Goal: Task Accomplishment & Management: Manage account settings

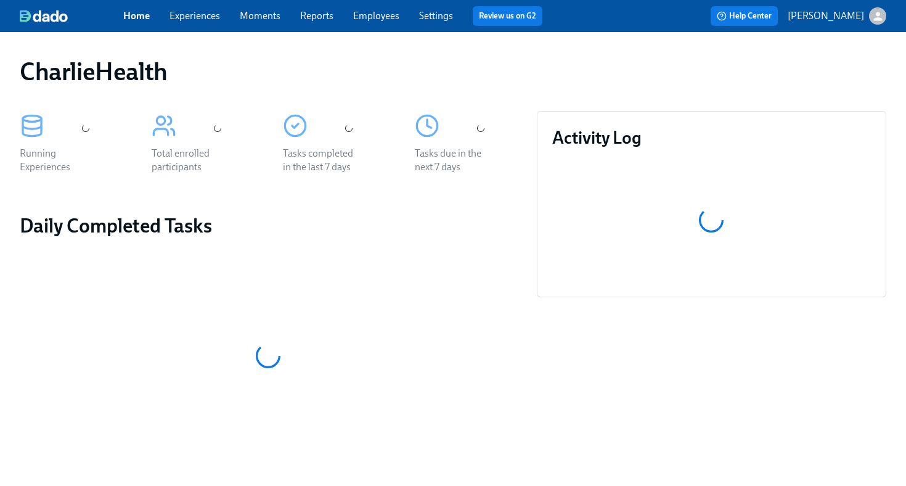
click at [381, 17] on link "Employees" at bounding box center [376, 16] width 46 height 12
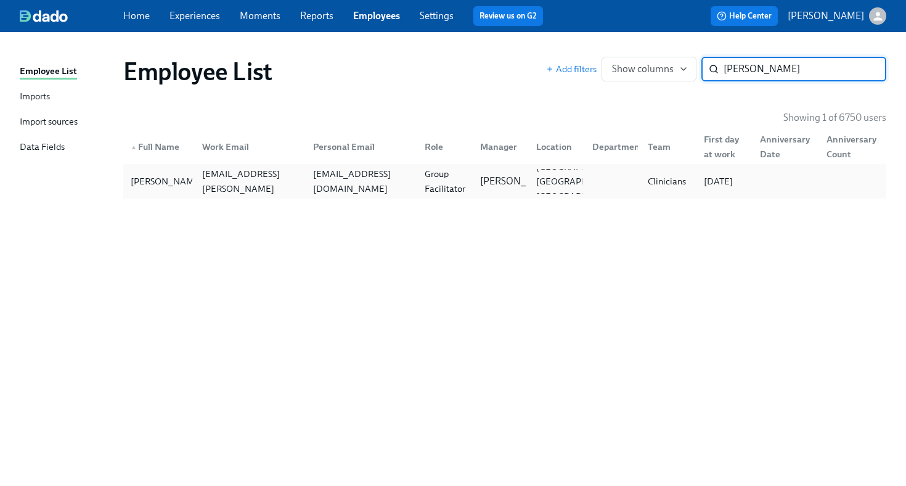
type input "kelman"
click at [411, 173] on div "jackiekelman@yahoo.com" at bounding box center [359, 181] width 112 height 25
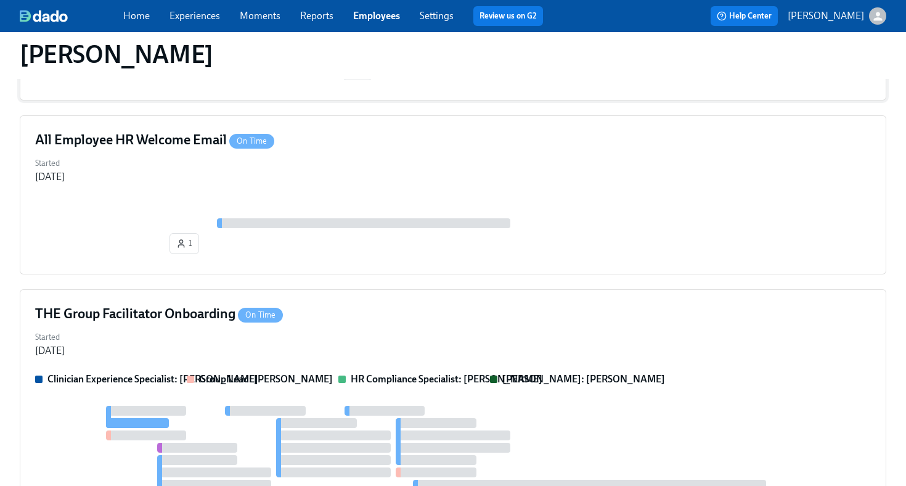
scroll to position [255, 0]
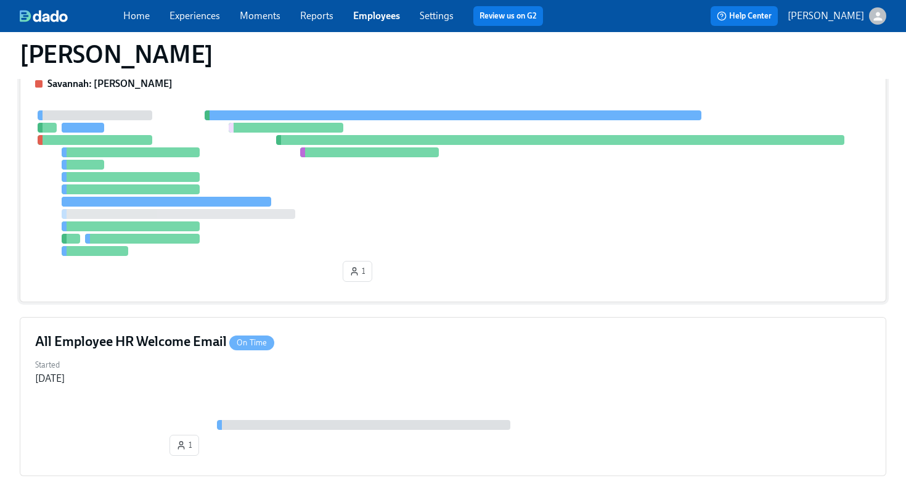
click at [467, 231] on div at bounding box center [453, 182] width 836 height 145
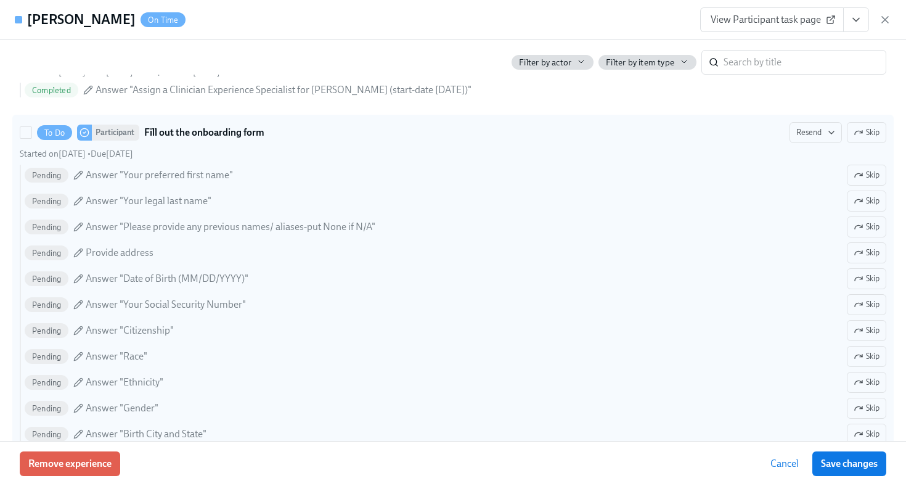
scroll to position [765, 0]
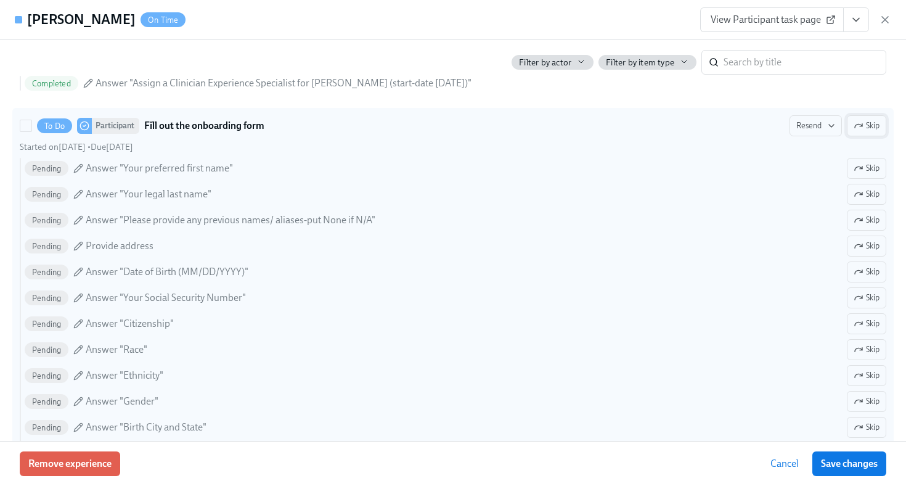
click at [868, 127] on span "Skip" at bounding box center [867, 126] width 26 height 12
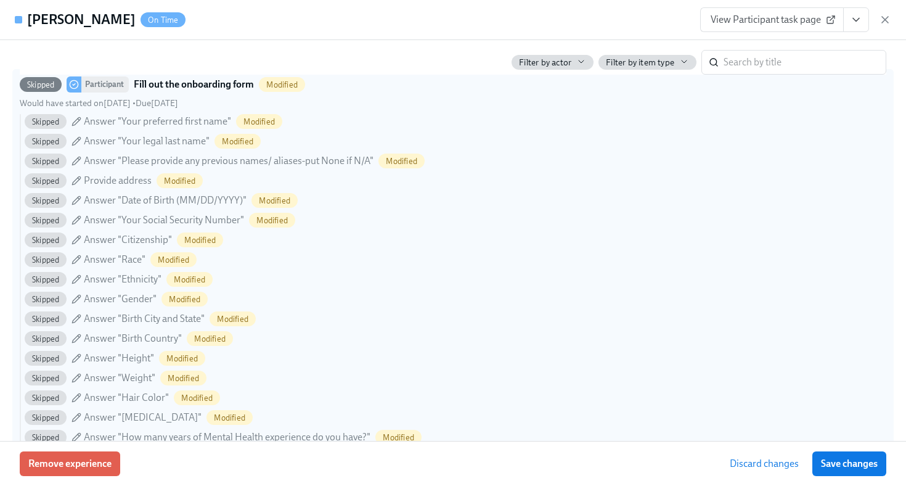
scroll to position [611, 0]
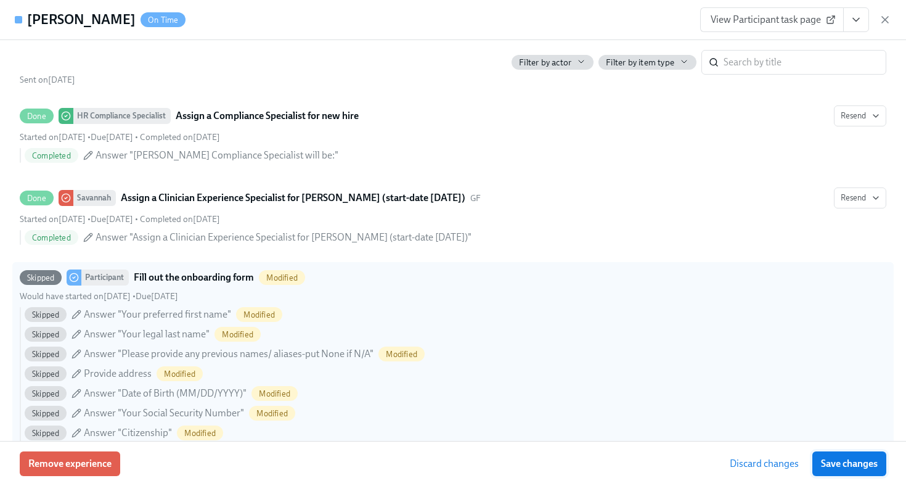
click at [826, 462] on span "Save changes" at bounding box center [849, 463] width 57 height 12
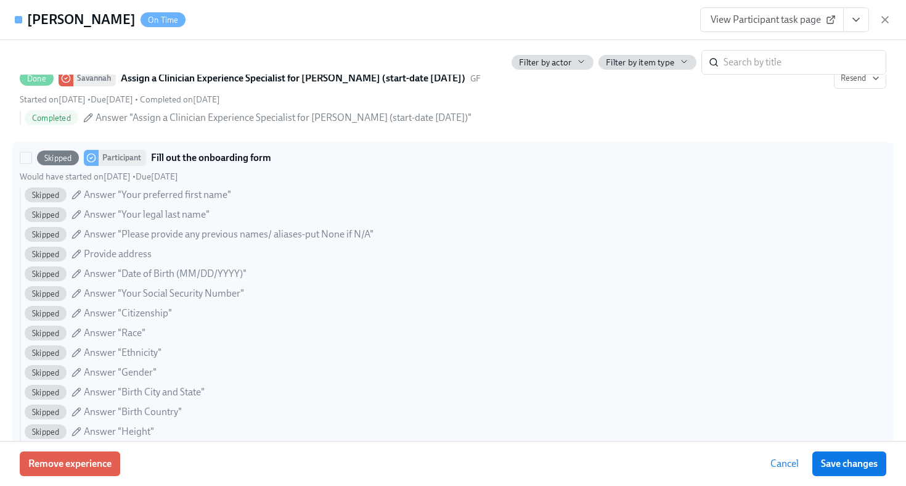
scroll to position [748, 0]
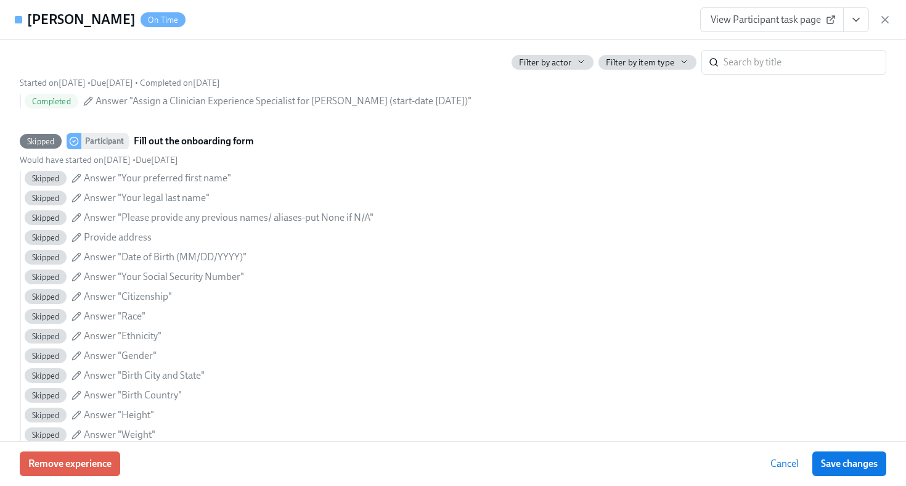
click at [762, 15] on span "View Participant task page" at bounding box center [772, 20] width 123 height 12
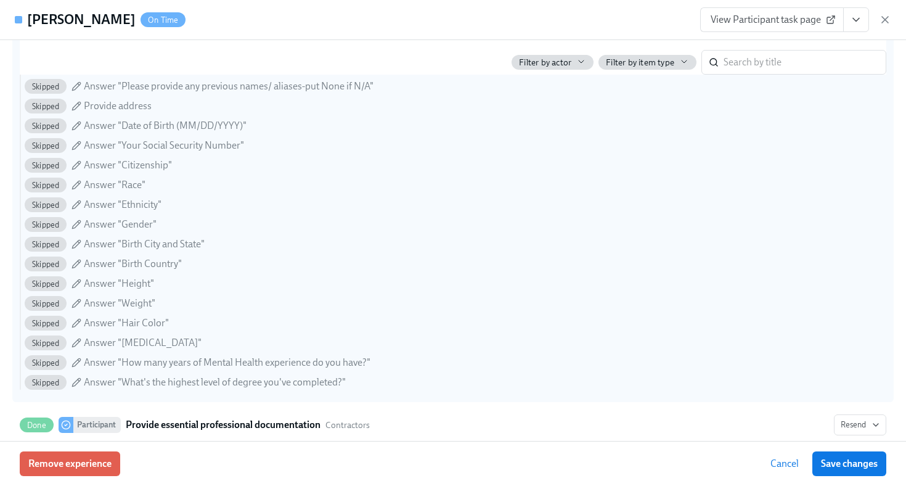
scroll to position [881, 0]
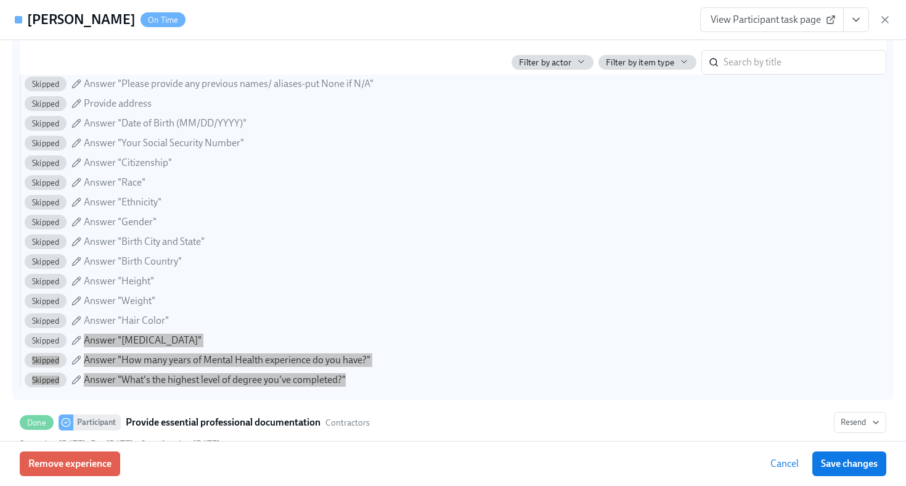
drag, startPoint x: 354, startPoint y: 378, endPoint x: 232, endPoint y: 330, distance: 131.4
click at [232, 330] on div "Skipped Answer "Your preferred first name" Skipped Answer "Your legal last name…" at bounding box center [453, 212] width 866 height 350
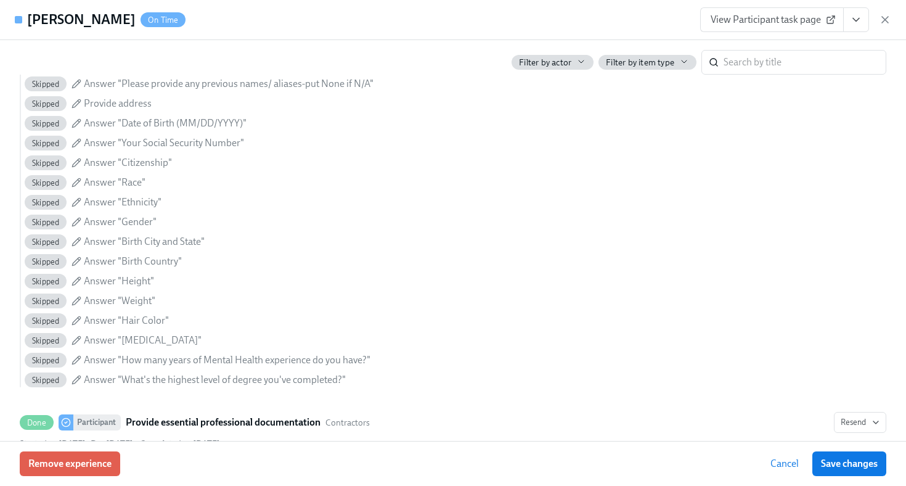
click at [402, 34] on div "Jacqueline Kelman On Time View Participant task page" at bounding box center [453, 20] width 906 height 40
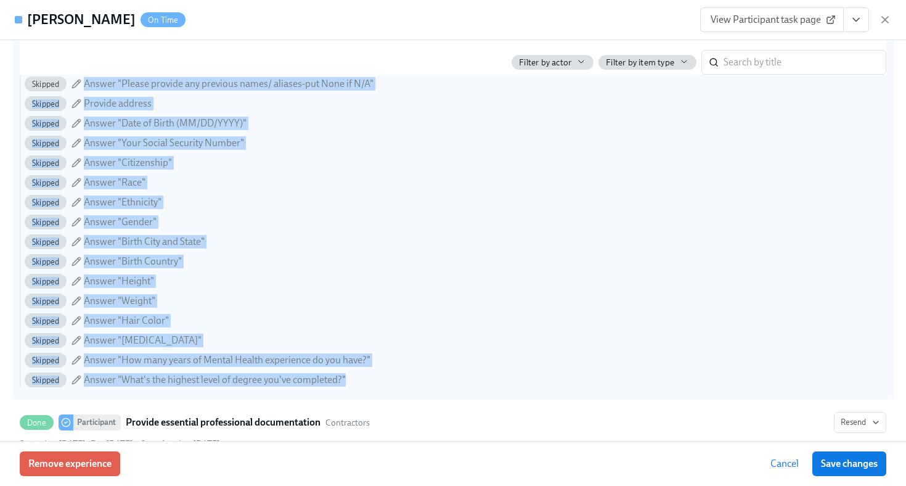
drag, startPoint x: 355, startPoint y: 380, endPoint x: 86, endPoint y: 86, distance: 399.1
click at [86, 86] on div "Skipped Answer "Your preferred first name" Skipped Answer "Your legal last name…" at bounding box center [453, 212] width 866 height 350
copy div "Answer "Please provide any previous names/ aliases-put None if N/A" Skipped Pro…"
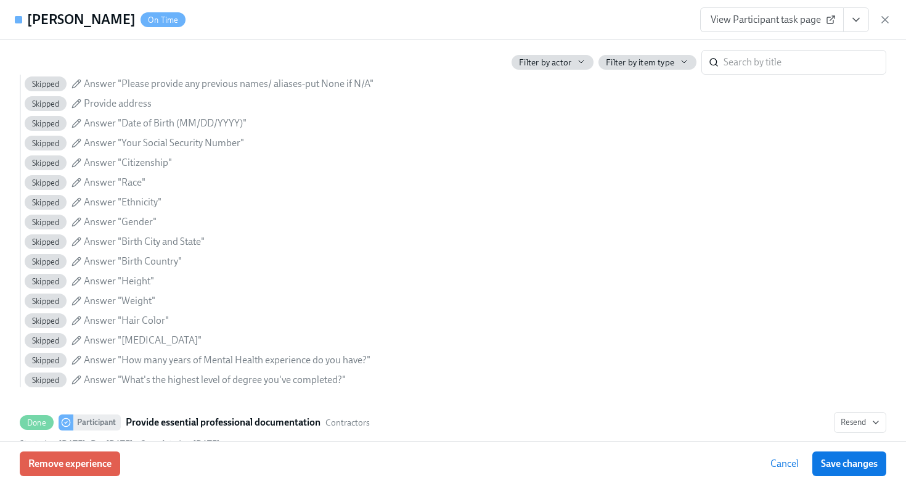
click at [439, 25] on div "Jacqueline Kelman On Time View Participant task page" at bounding box center [453, 20] width 906 height 40
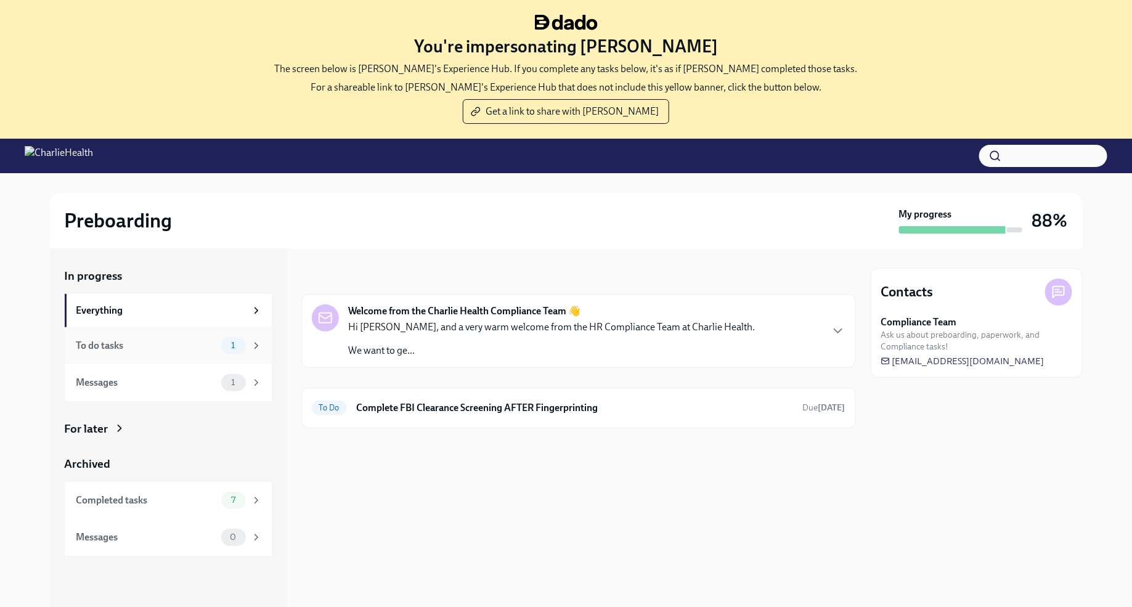
click at [250, 345] on div "1" at bounding box center [241, 345] width 41 height 17
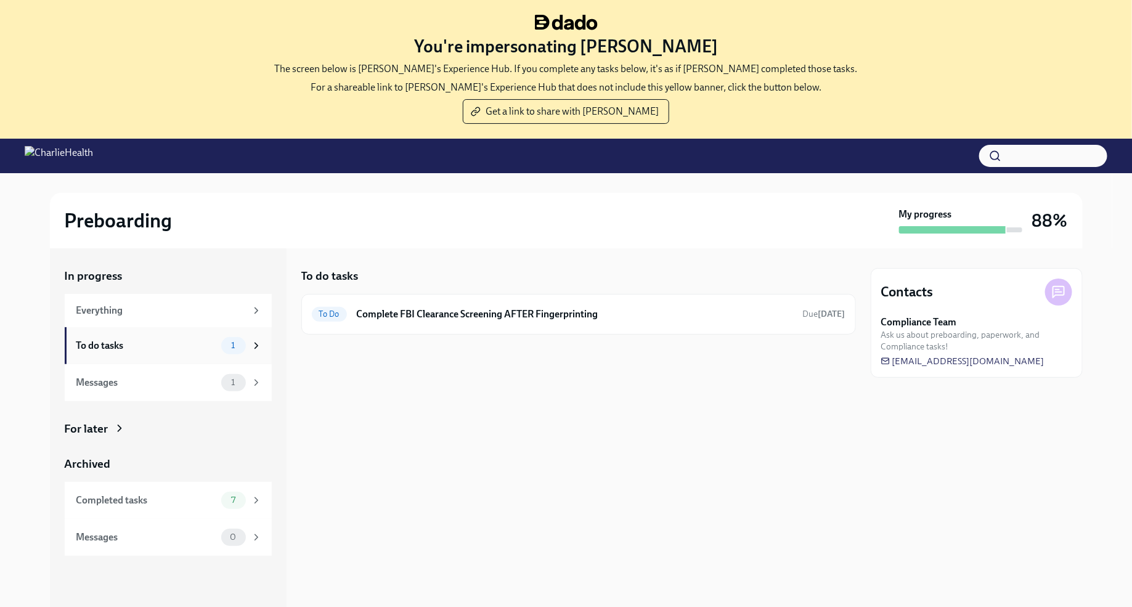
click at [256, 341] on icon at bounding box center [256, 345] width 11 height 11
click at [261, 492] on div "Completed tasks 7" at bounding box center [168, 500] width 207 height 37
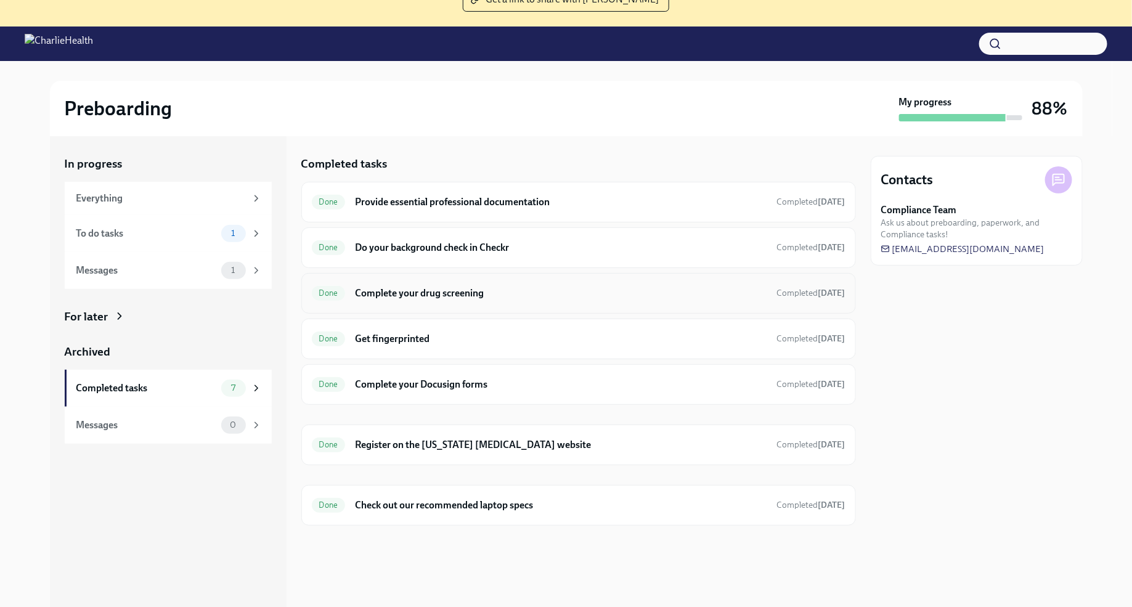
scroll to position [126, 0]
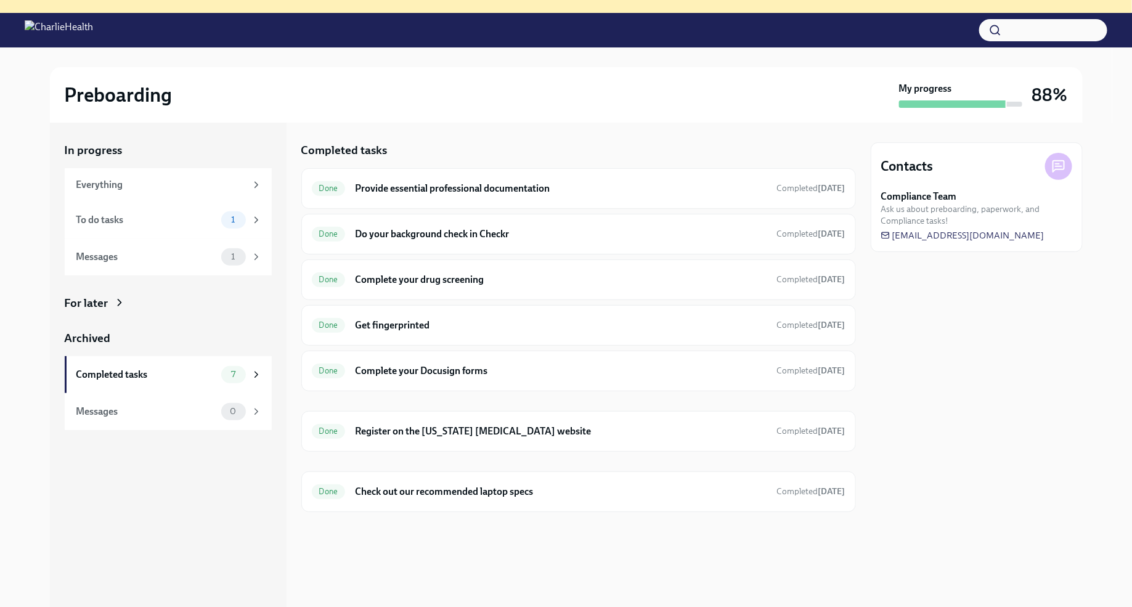
click at [105, 306] on div "For later" at bounding box center [87, 303] width 44 height 16
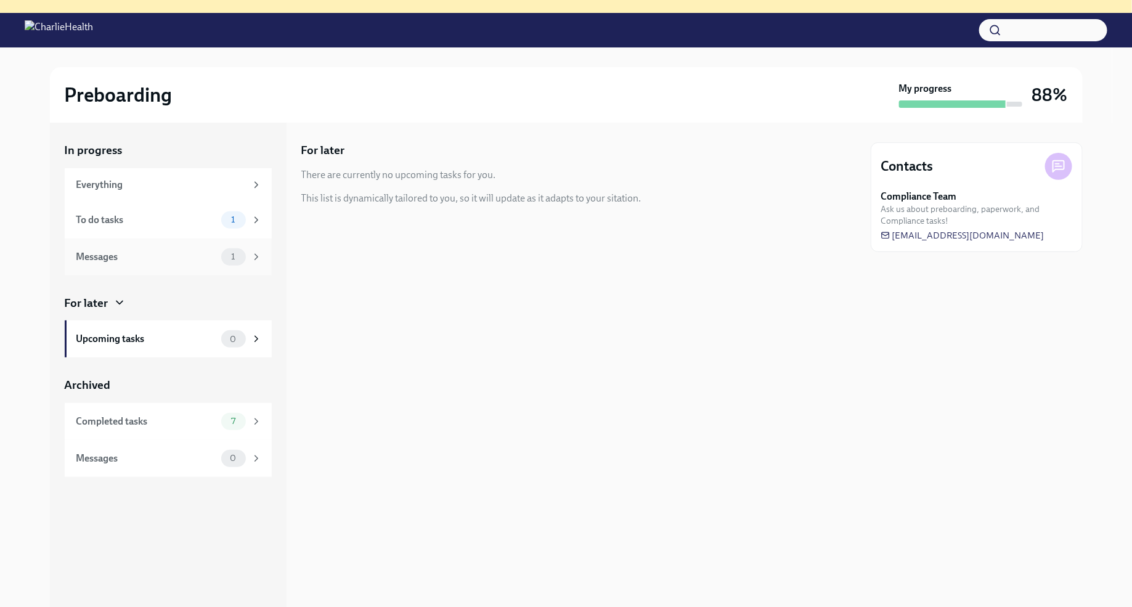
click at [177, 257] on div "Messages" at bounding box center [146, 257] width 140 height 14
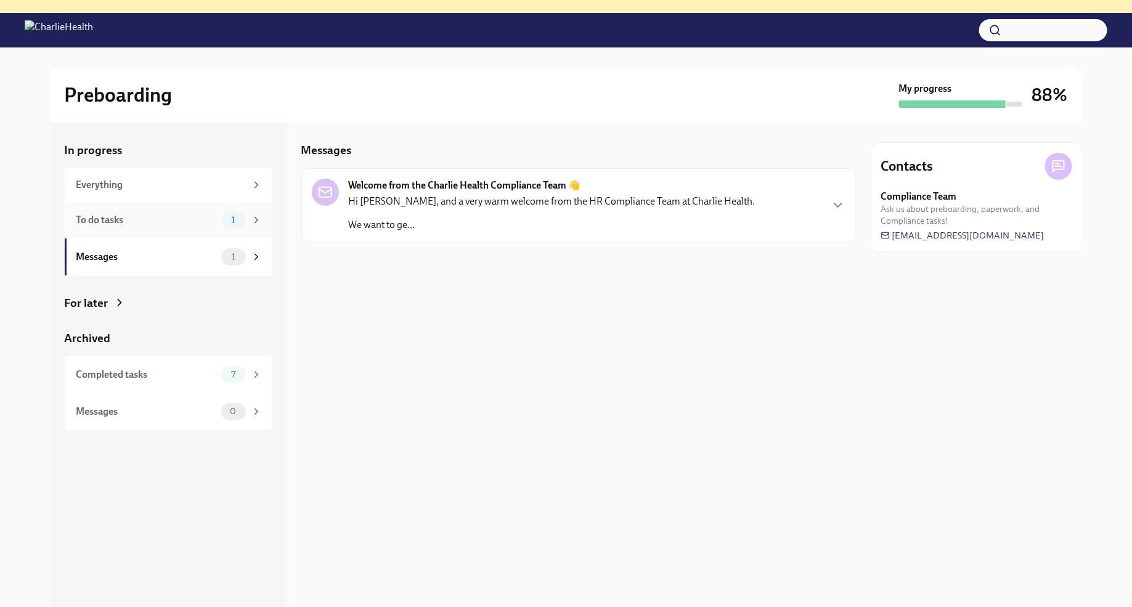
click at [175, 224] on div "To do tasks" at bounding box center [146, 220] width 140 height 14
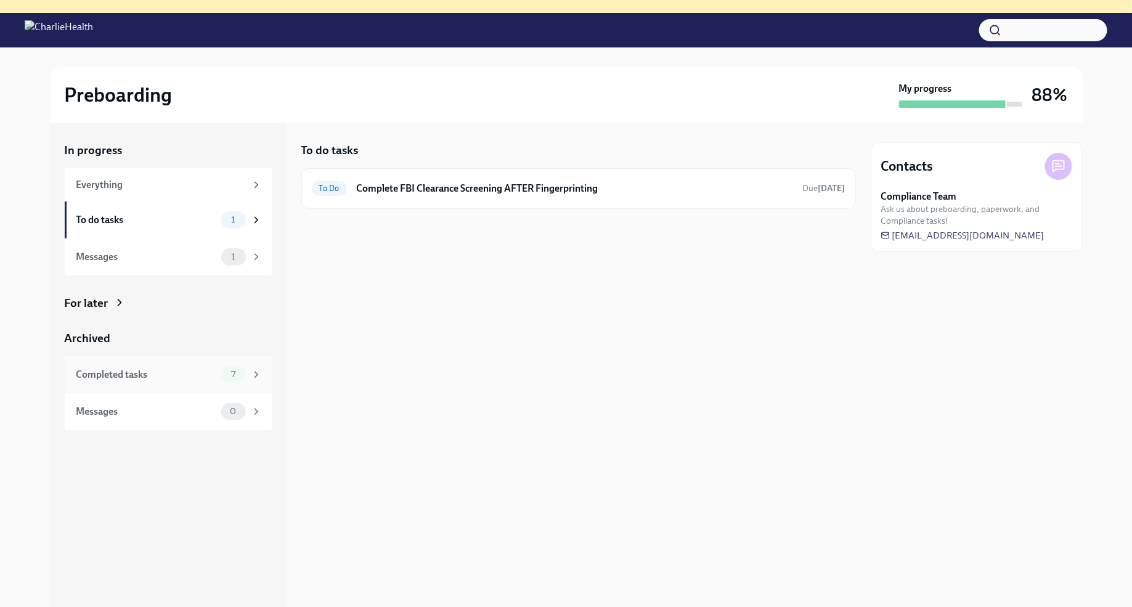
click at [228, 369] on div "7" at bounding box center [233, 374] width 25 height 17
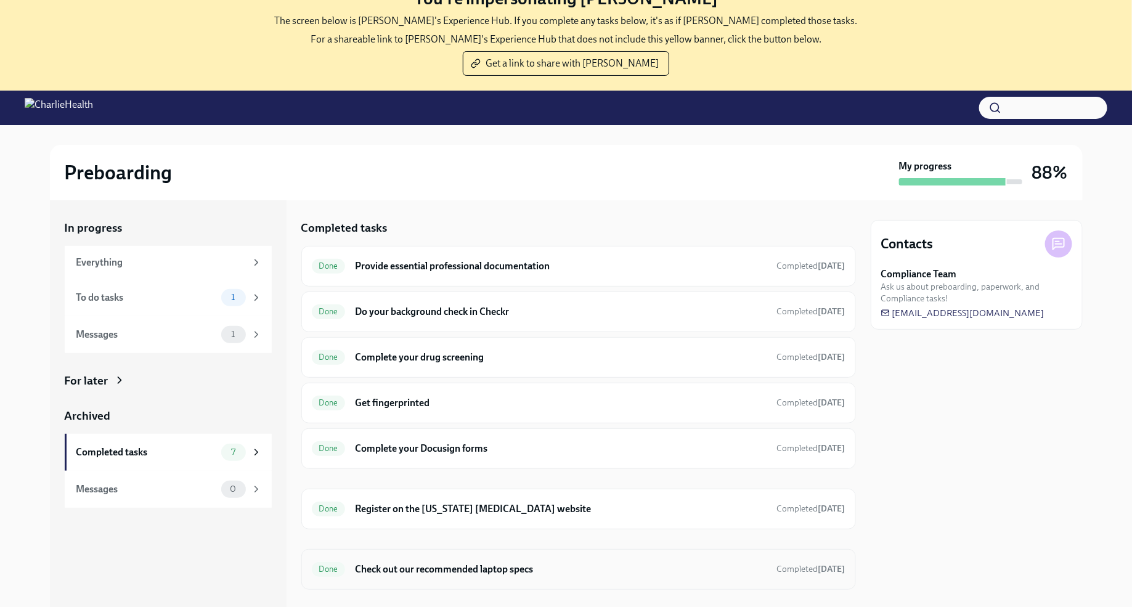
scroll to position [49, 0]
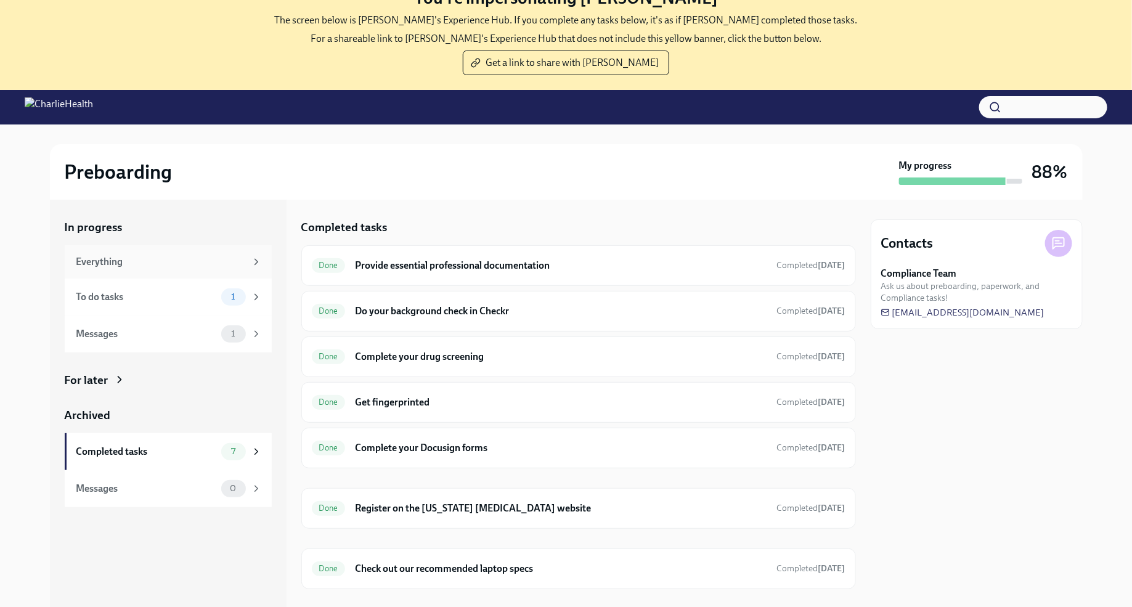
click at [251, 258] on icon at bounding box center [256, 261] width 11 height 11
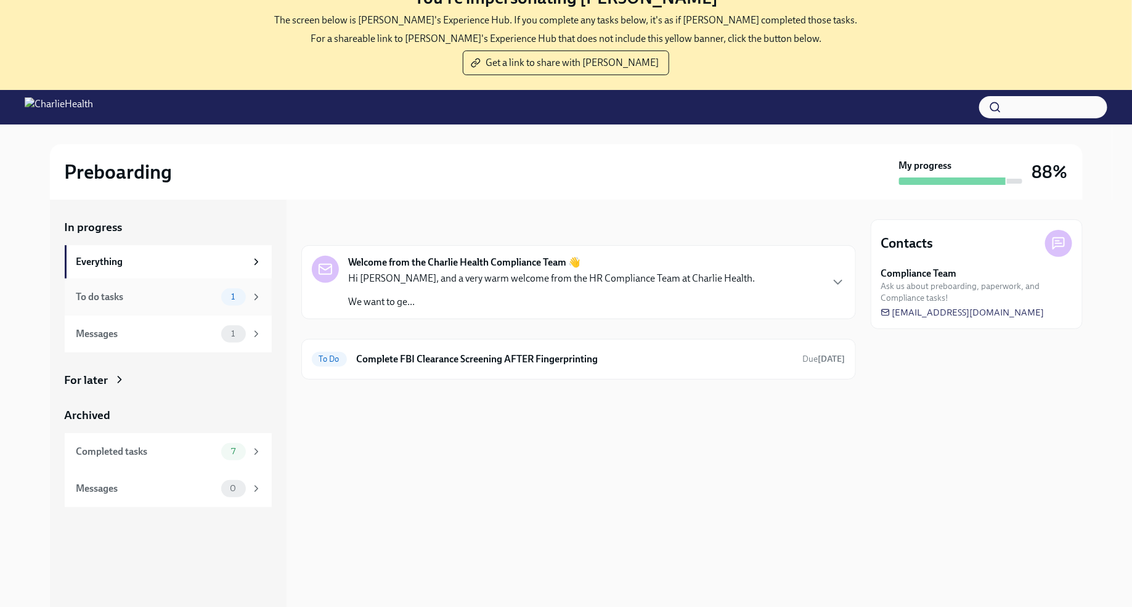
click at [242, 301] on div "1" at bounding box center [233, 296] width 25 height 17
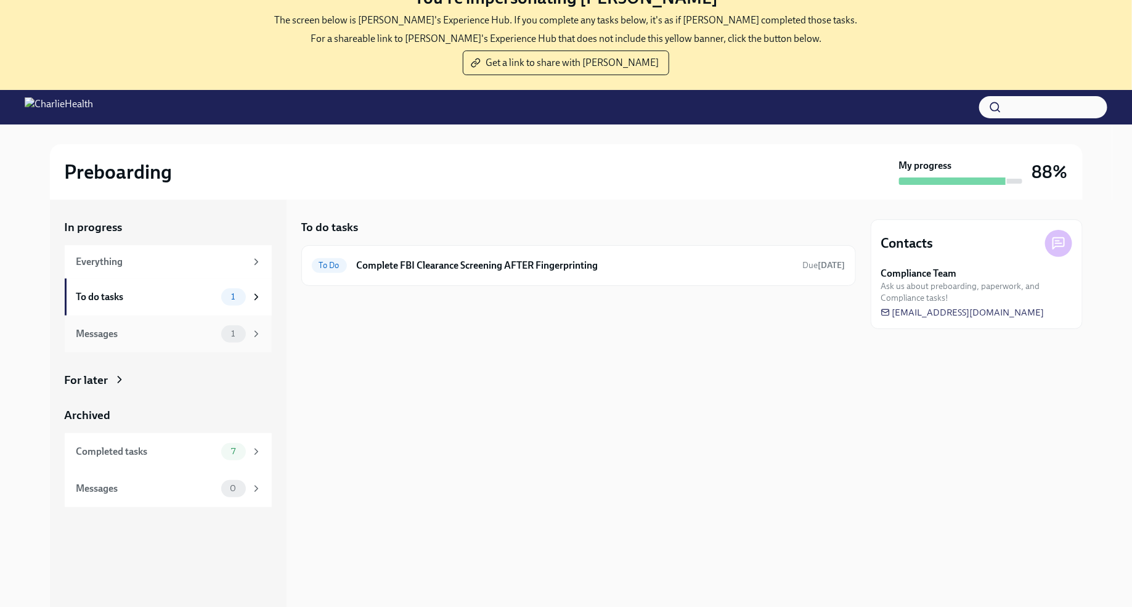
click at [238, 336] on span "1" at bounding box center [233, 333] width 18 height 9
